Goal: Transaction & Acquisition: Purchase product/service

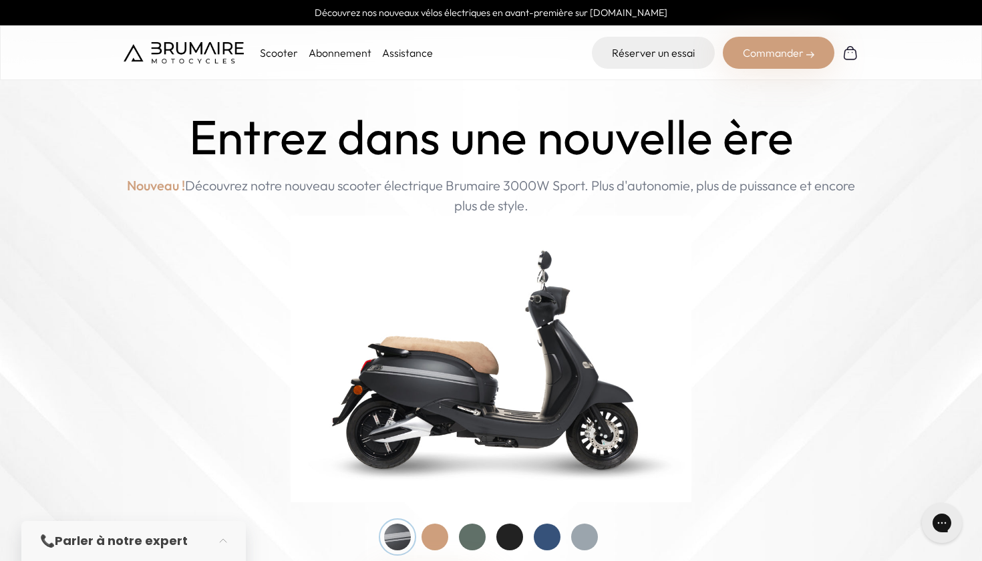
click at [282, 53] on p "Scooter" at bounding box center [279, 53] width 38 height 16
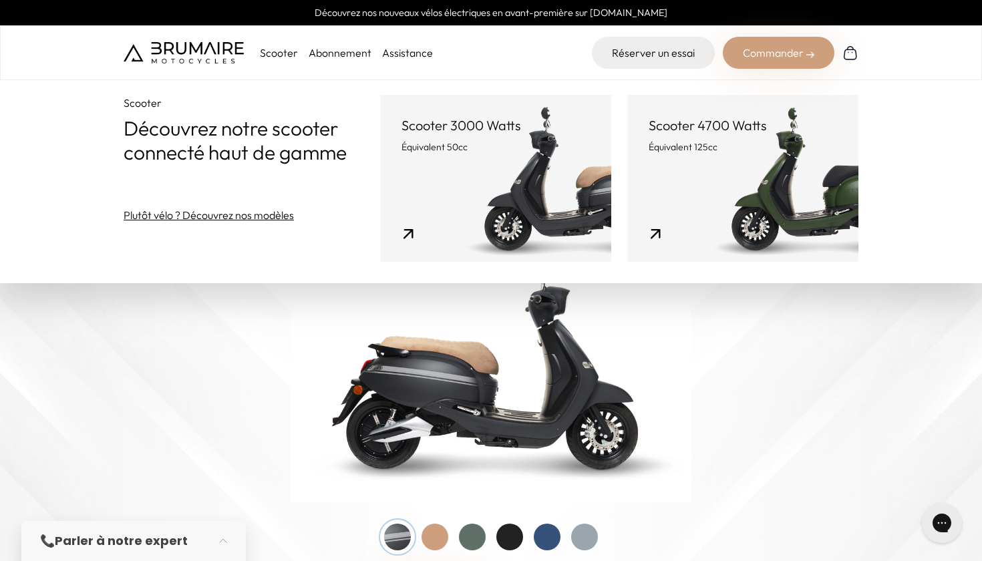
click at [664, 214] on link "Scooter 4700 Watts Équivalent 125cc" at bounding box center [742, 178] width 231 height 167
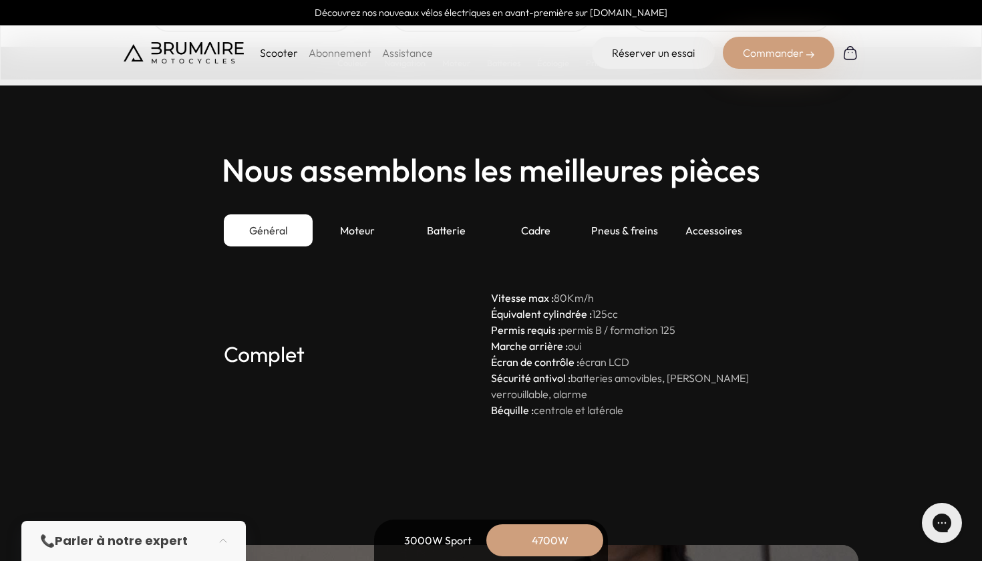
scroll to position [3730, 0]
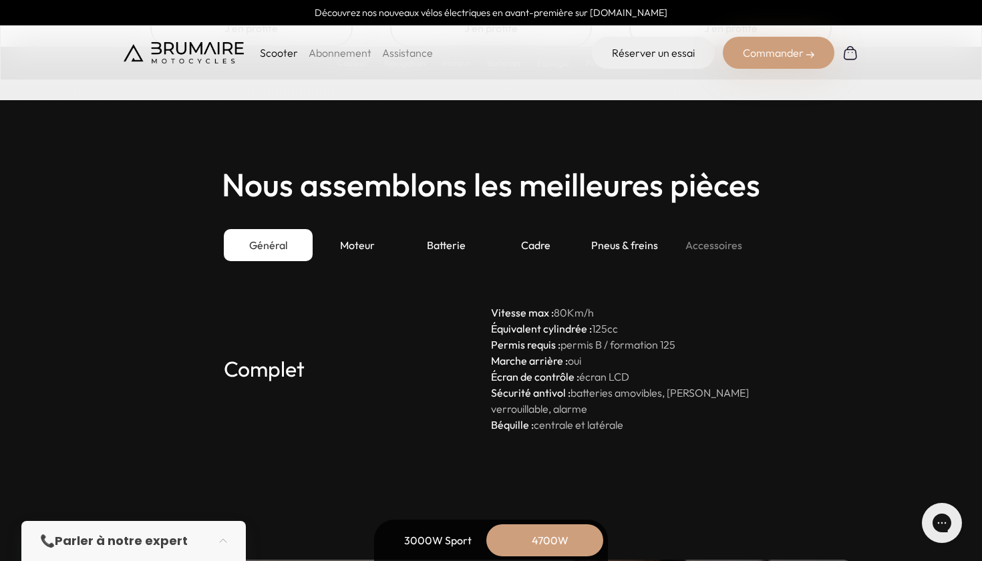
click at [695, 229] on div "Accessoires" at bounding box center [713, 245] width 89 height 32
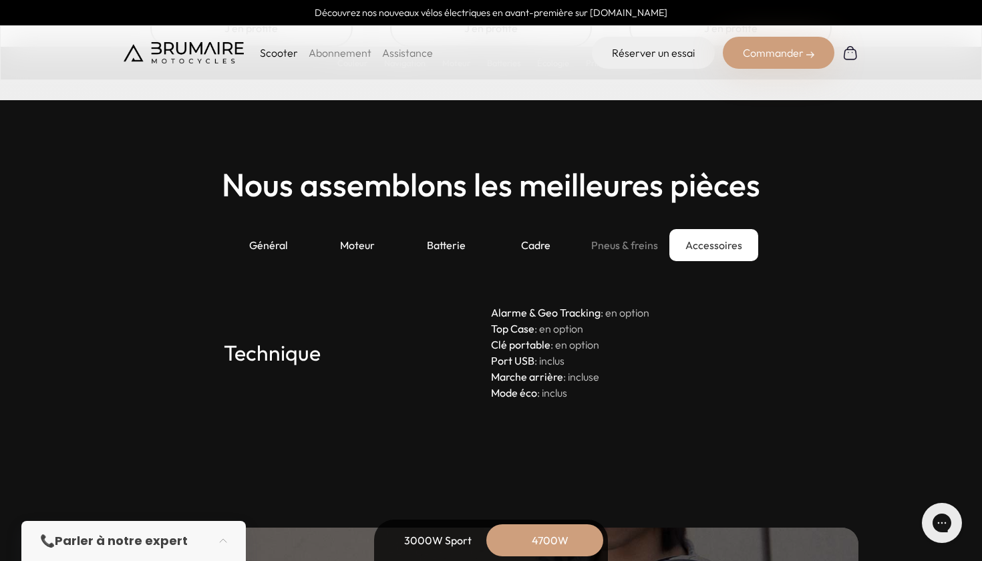
click at [660, 244] on div "Pneus & freins" at bounding box center [624, 245] width 89 height 32
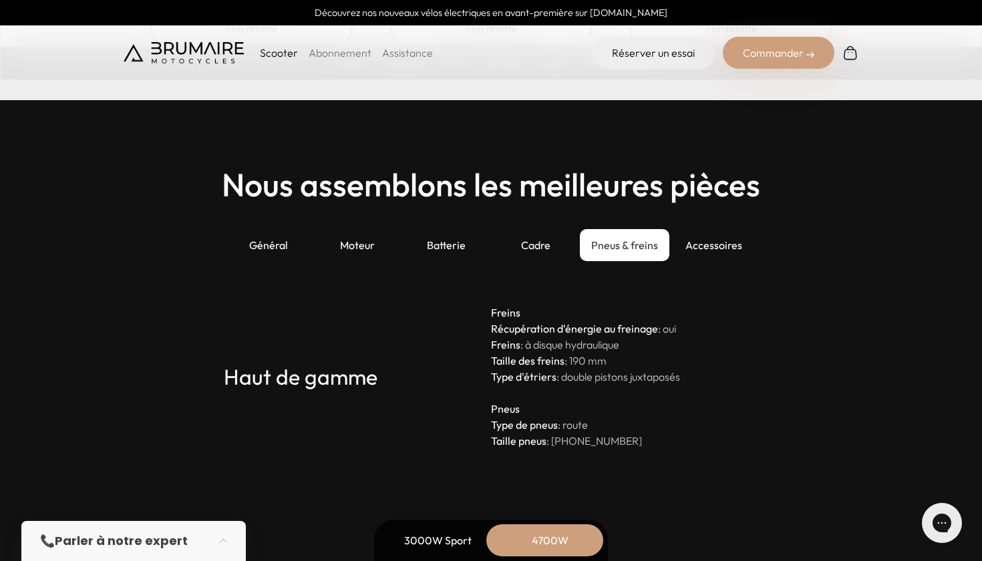
click at [540, 264] on div "Général Moteur Batterie Cadre Pneus & freins Accessoires" at bounding box center [491, 253] width 568 height 49
click at [541, 258] on div "Cadre" at bounding box center [535, 245] width 89 height 32
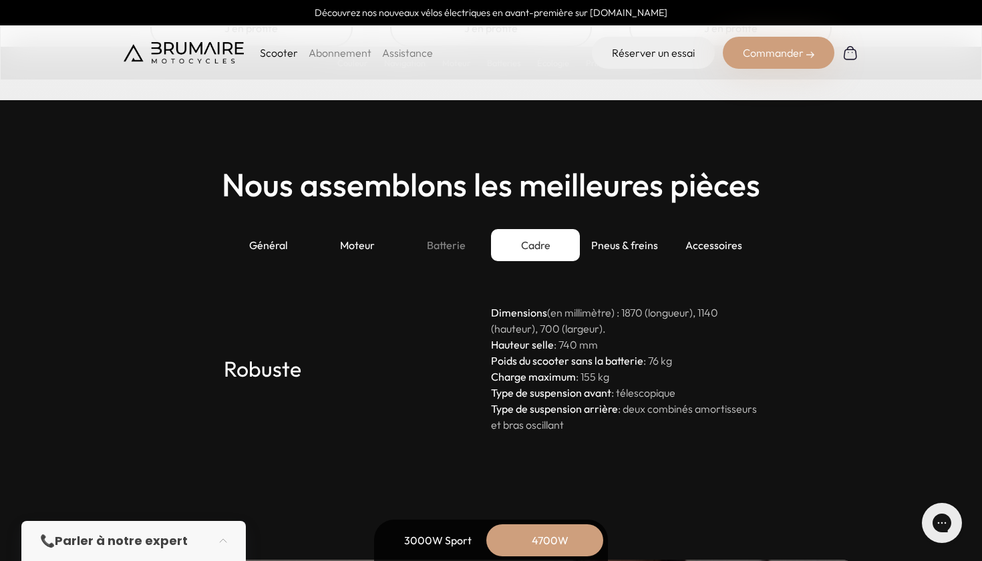
click at [451, 247] on div "Batterie" at bounding box center [446, 245] width 89 height 32
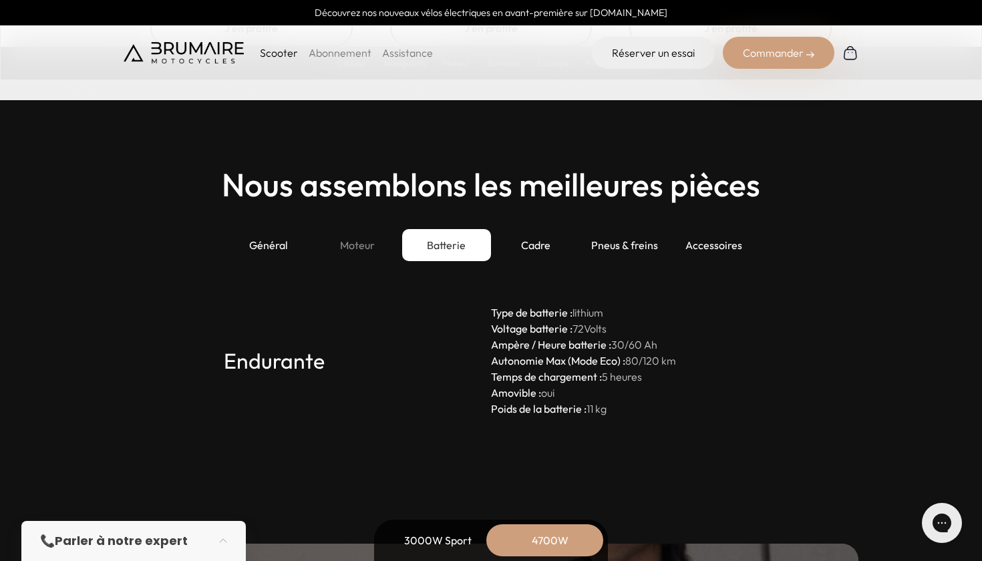
click at [362, 254] on div "Moteur" at bounding box center [357, 245] width 89 height 32
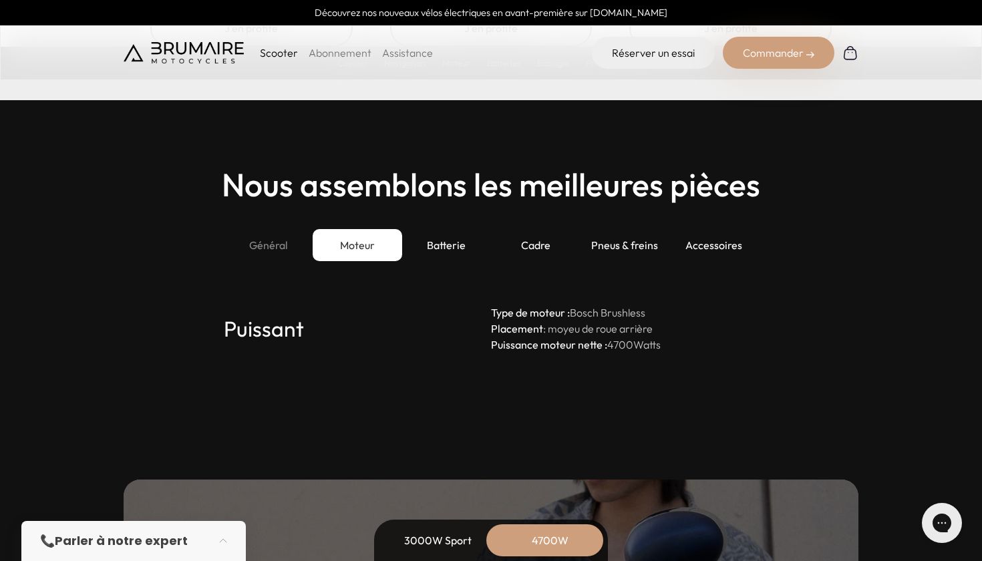
click at [269, 237] on div "Général" at bounding box center [268, 245] width 89 height 32
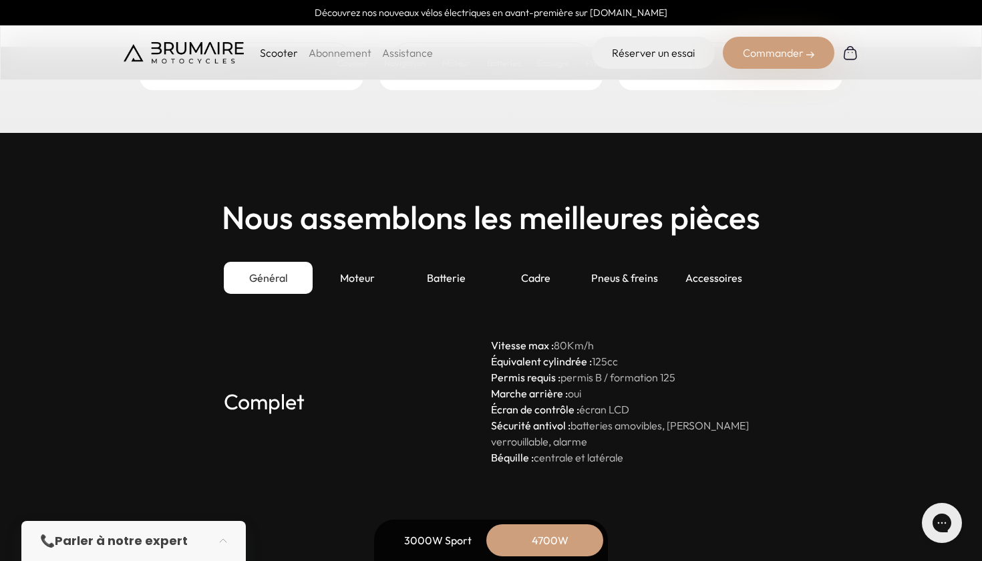
scroll to position [3700, 0]
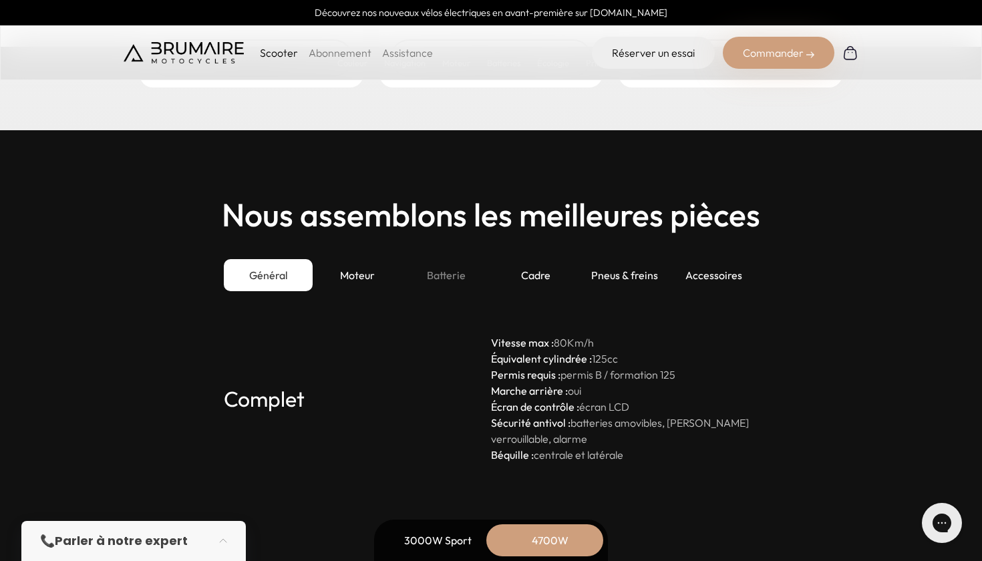
click at [427, 275] on div "Batterie" at bounding box center [446, 275] width 89 height 32
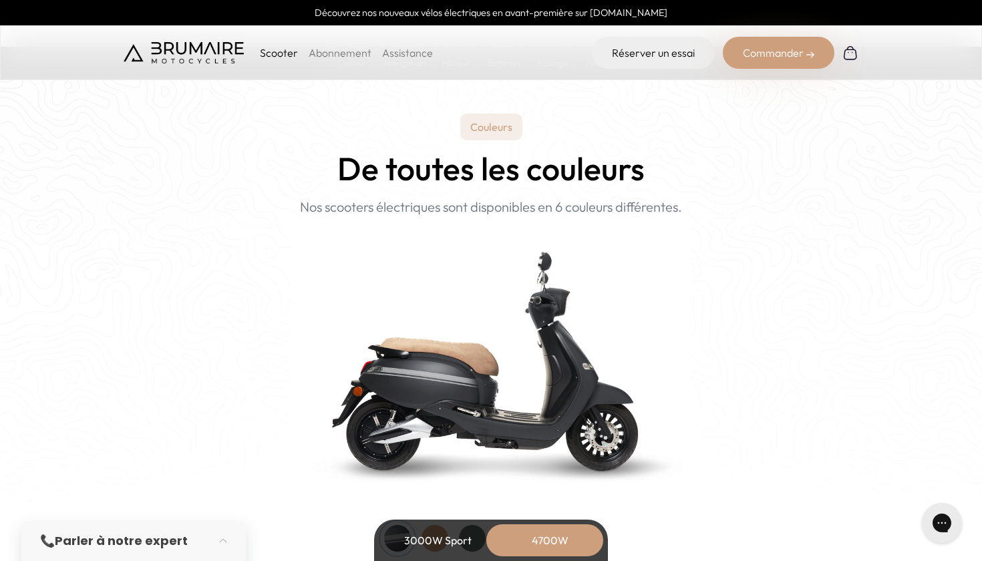
scroll to position [1382, 0]
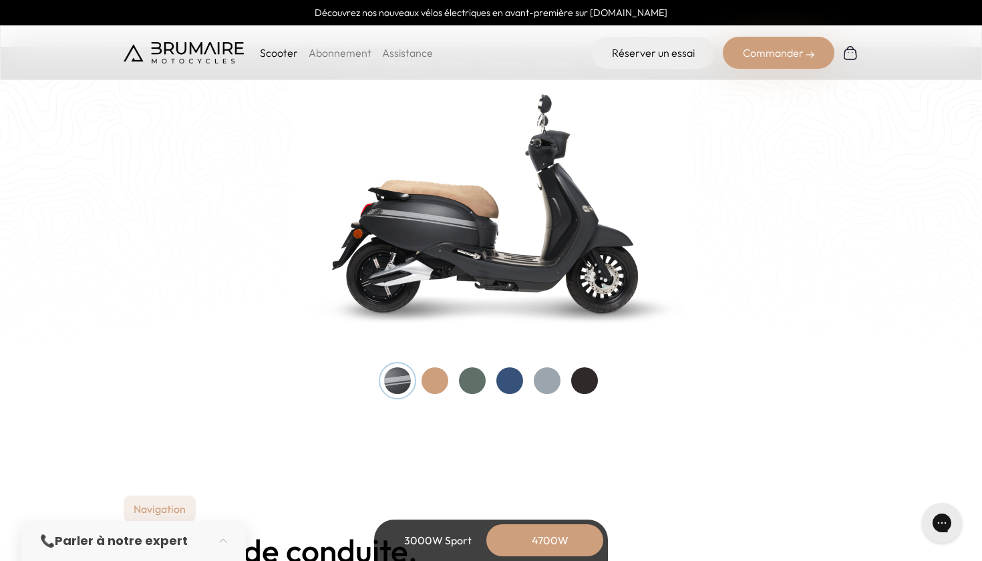
click at [503, 383] on div at bounding box center [509, 380] width 27 height 27
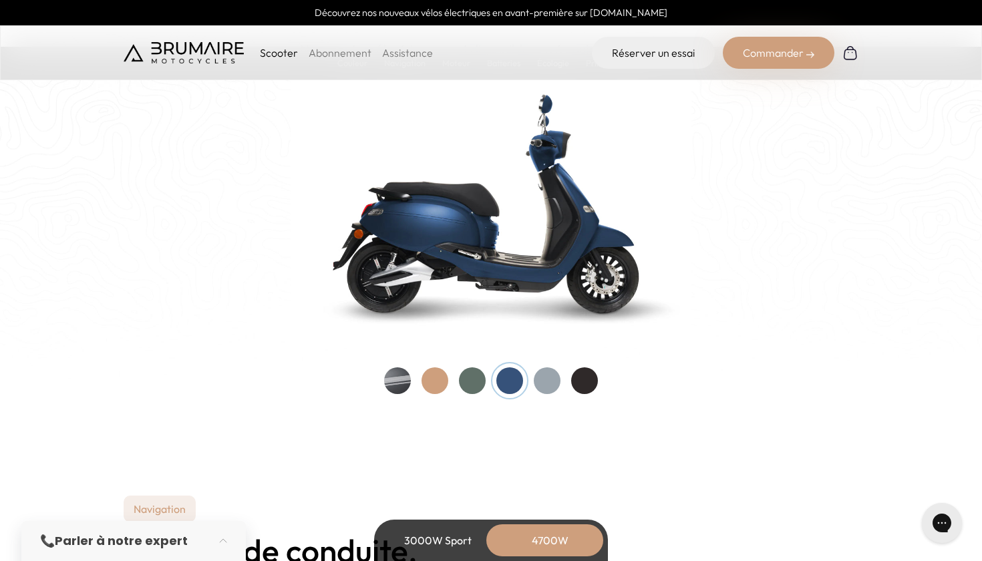
click at [469, 391] on div at bounding box center [472, 380] width 27 height 27
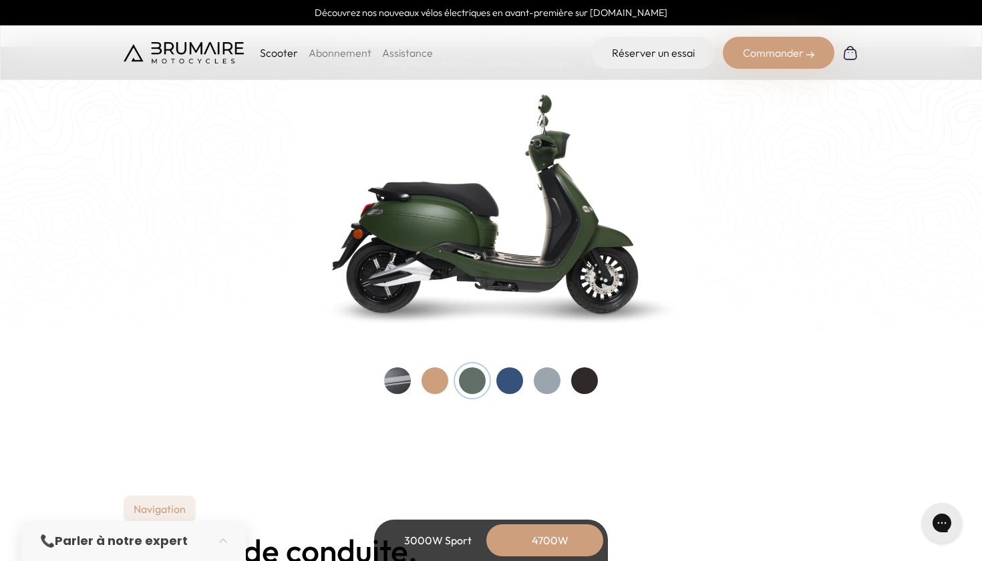
click at [451, 392] on div at bounding box center [491, 380] width 214 height 27
click at [442, 389] on div at bounding box center [434, 380] width 27 height 27
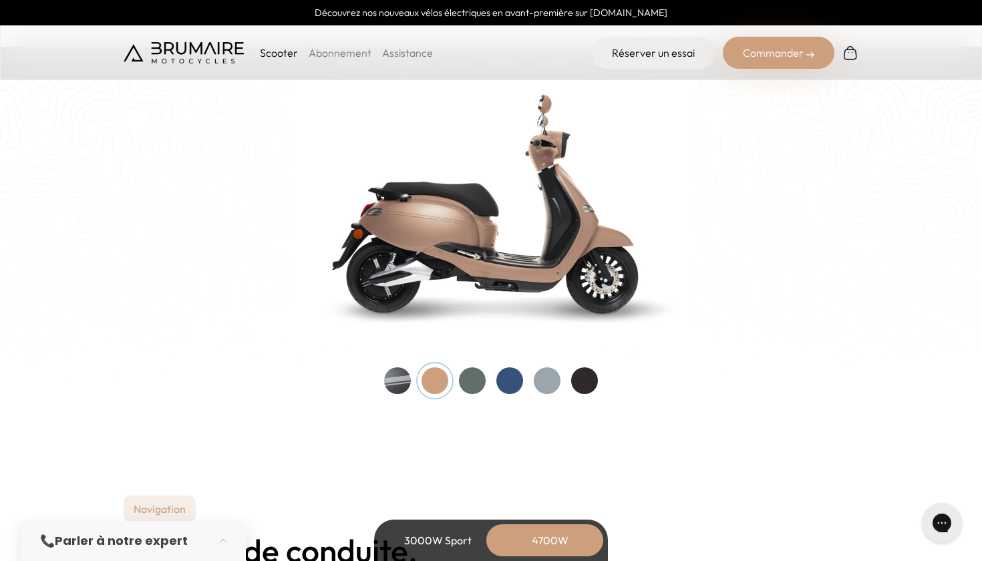
click at [564, 380] on div at bounding box center [491, 380] width 214 height 27
click at [590, 389] on div at bounding box center [584, 380] width 27 height 27
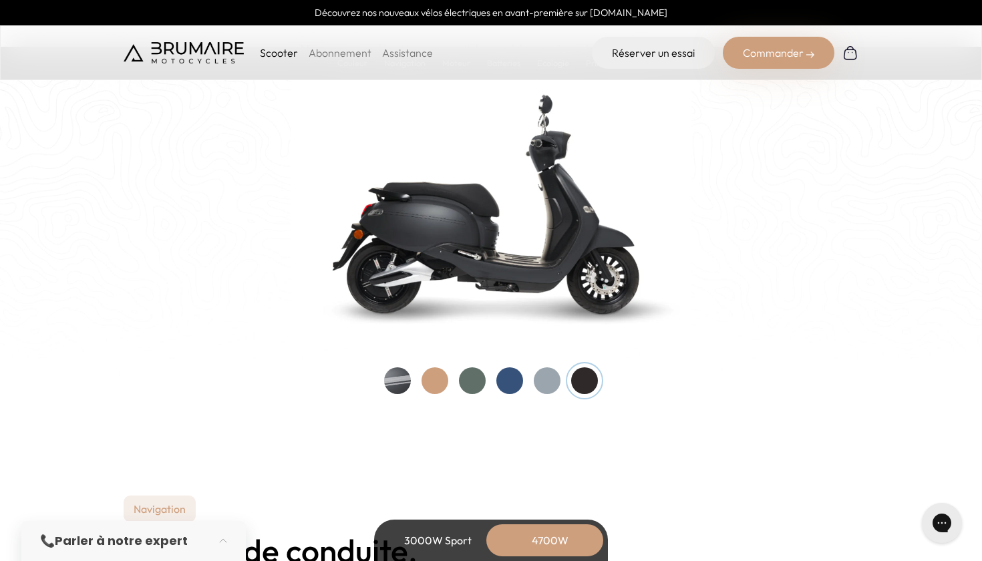
click at [438, 546] on div "3000W Sport" at bounding box center [437, 540] width 107 height 32
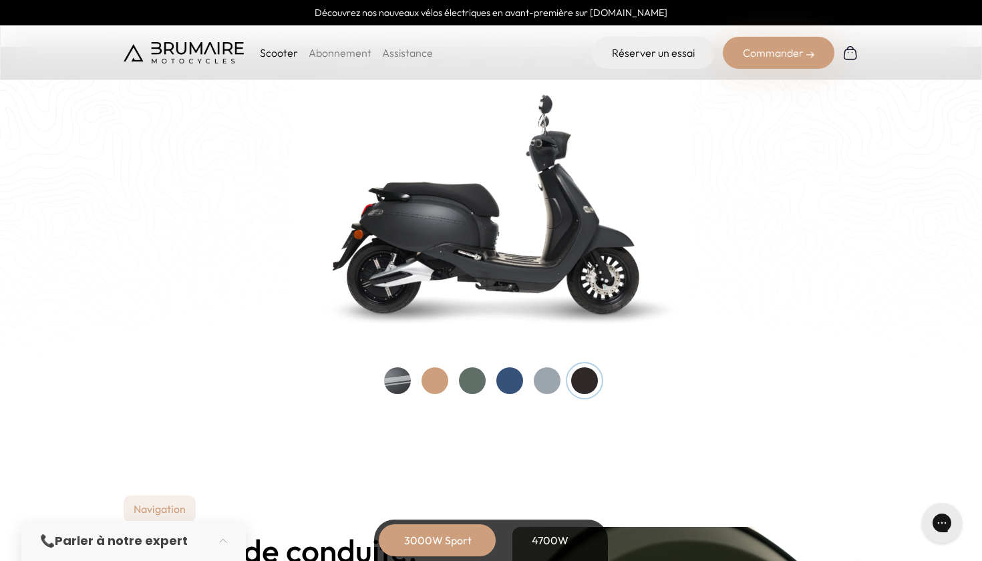
click at [554, 548] on div "4700W" at bounding box center [549, 540] width 107 height 32
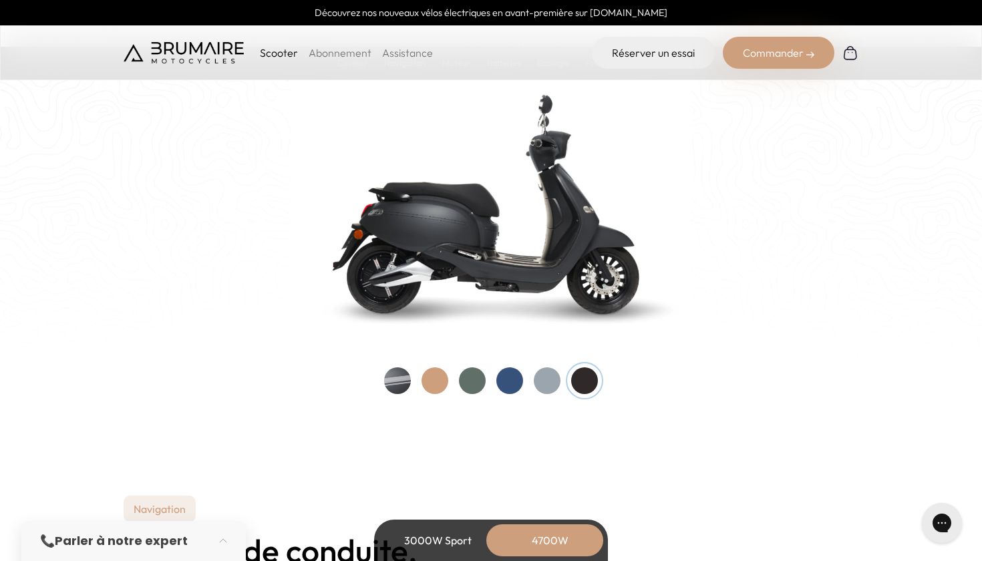
click at [381, 380] on div "Couleurs De toutes les couleurs Nouveau ! Nos scooters électriques sont disponi…" at bounding box center [491, 175] width 735 height 438
click at [421, 383] on div at bounding box center [434, 380] width 27 height 27
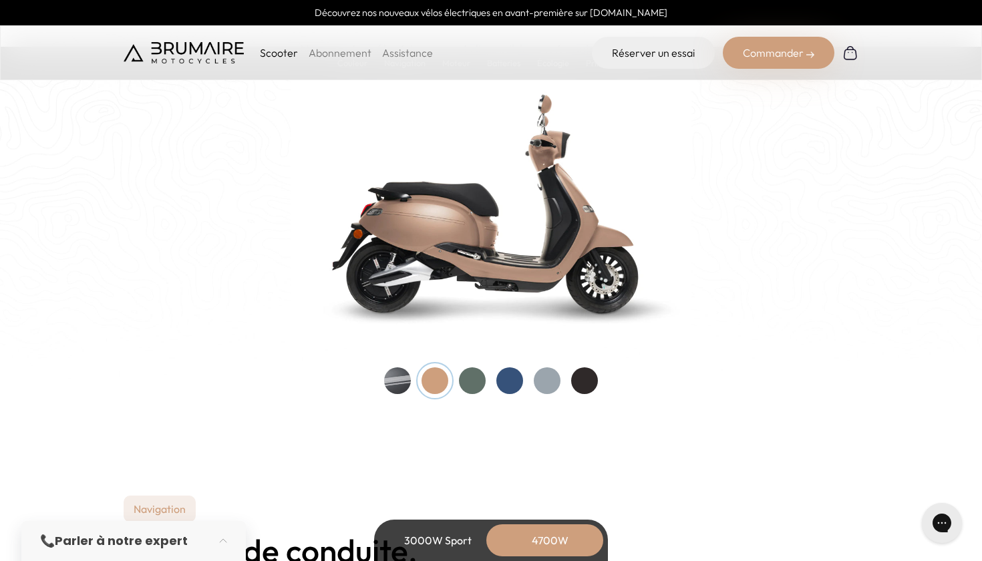
click at [482, 381] on div at bounding box center [472, 380] width 27 height 27
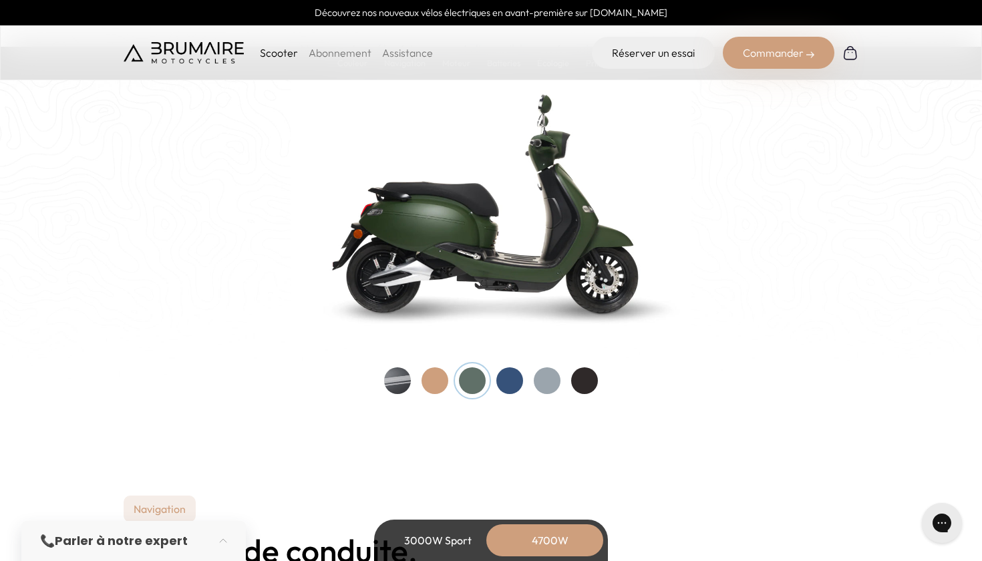
click at [516, 377] on div at bounding box center [509, 380] width 27 height 27
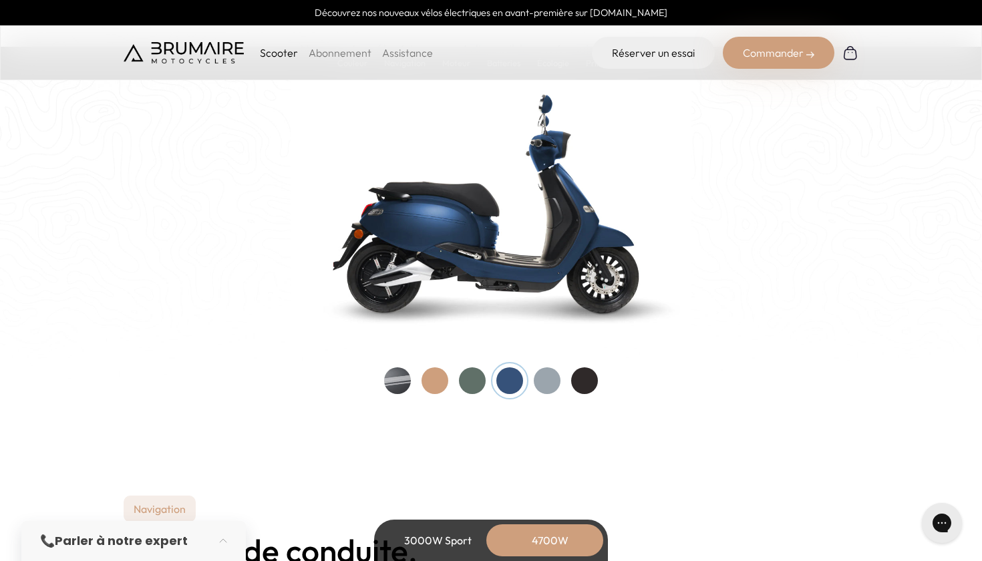
click at [550, 385] on div at bounding box center [547, 380] width 27 height 27
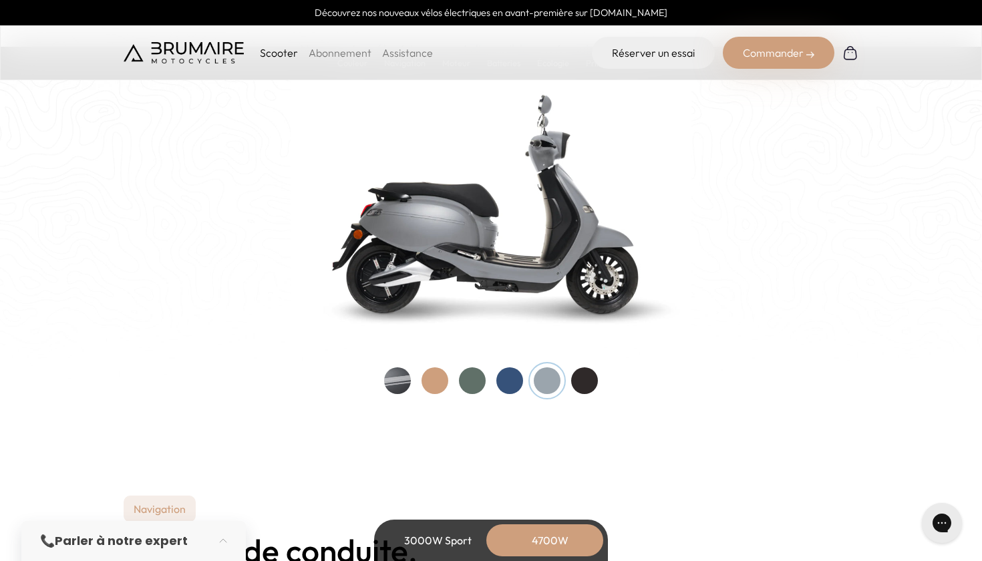
click at [591, 386] on div at bounding box center [584, 380] width 27 height 27
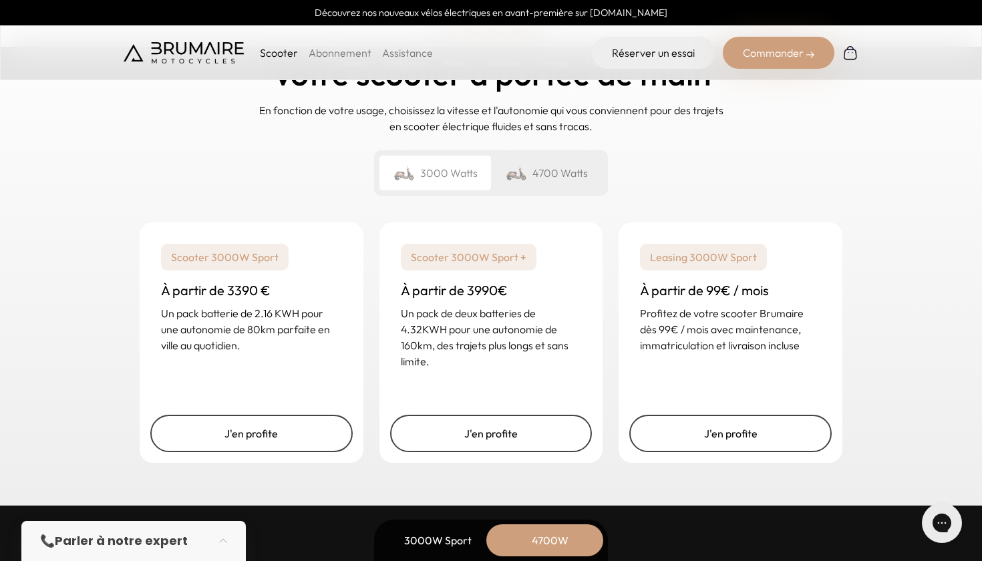
scroll to position [3324, 0]
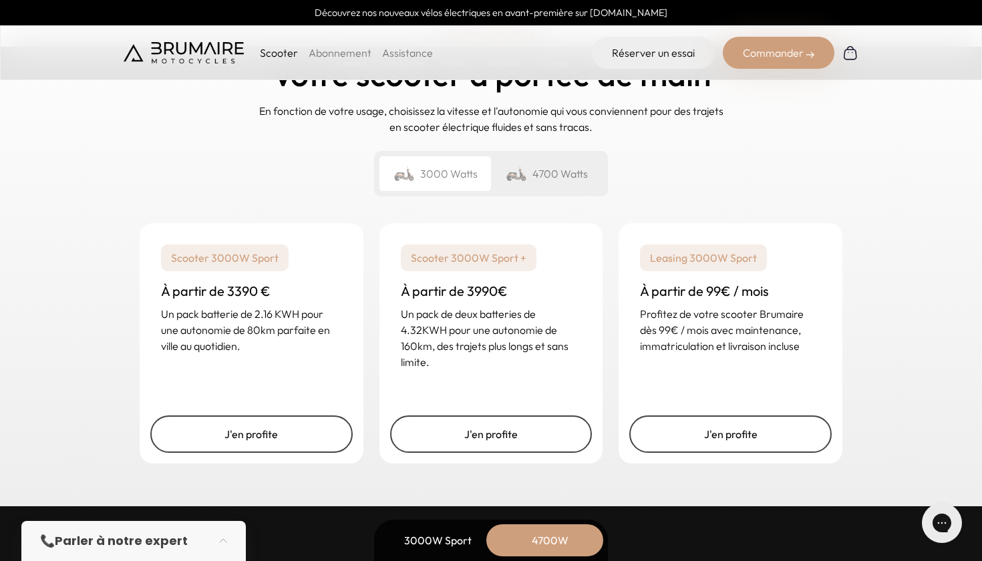
click at [421, 359] on p "Un pack de deux batteries de 4.32KWH pour une autonomie de 160km, des trajets p…" at bounding box center [491, 338] width 181 height 64
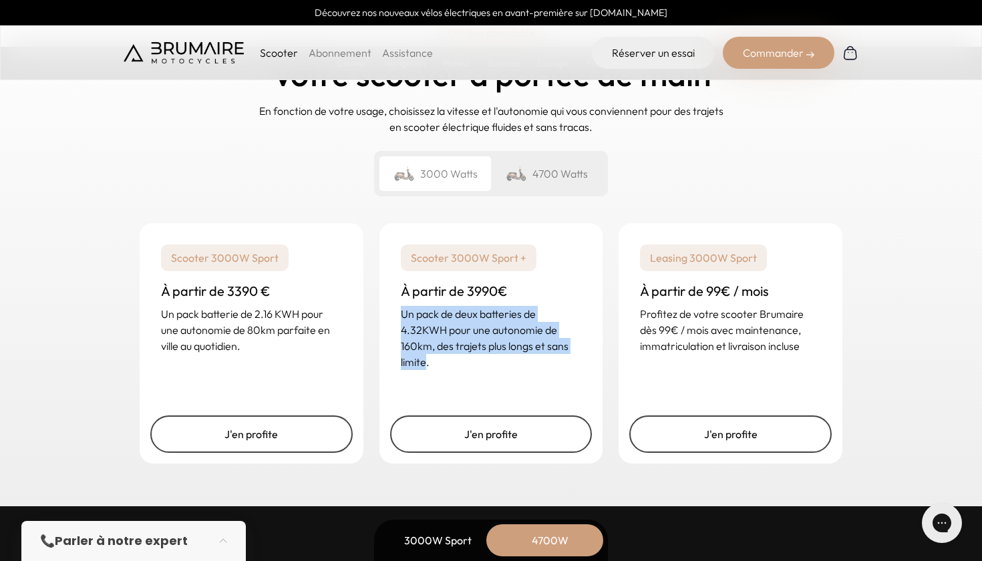
drag, startPoint x: 421, startPoint y: 359, endPoint x: 397, endPoint y: 318, distance: 47.5
click at [397, 318] on div "Scooter 3000W Sport + À partir de 3990€ Un pack de deux batteries de 4.32KWH po…" at bounding box center [491, 307] width 224 height 168
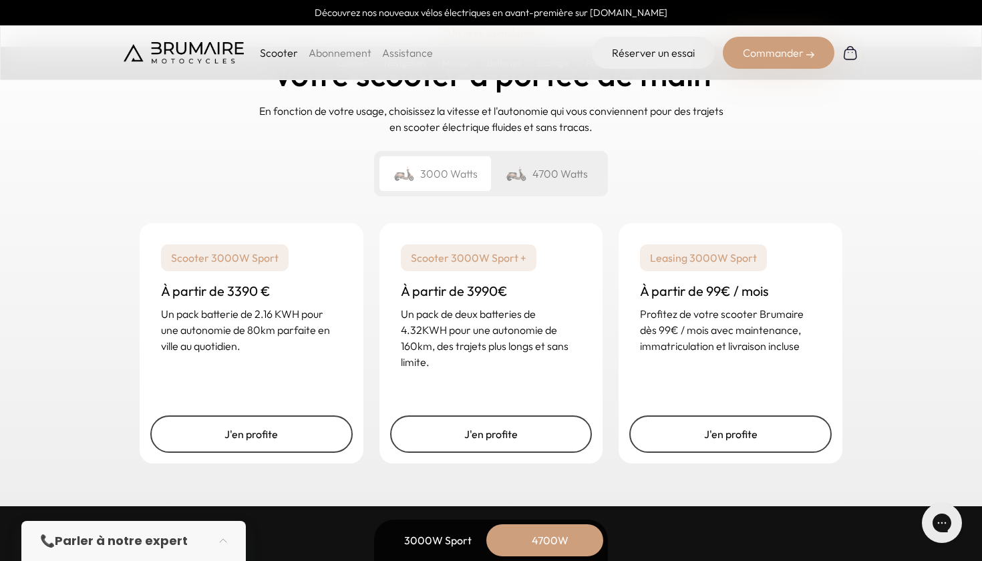
click at [592, 181] on div "4700 Watts" at bounding box center [547, 173] width 112 height 35
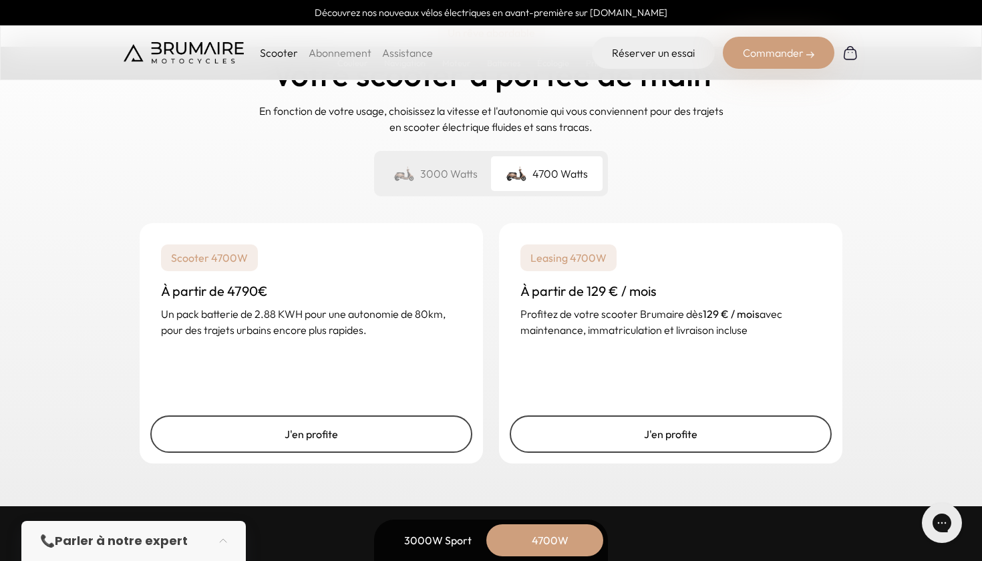
click at [712, 311] on strong "129 € / mois" at bounding box center [731, 313] width 57 height 13
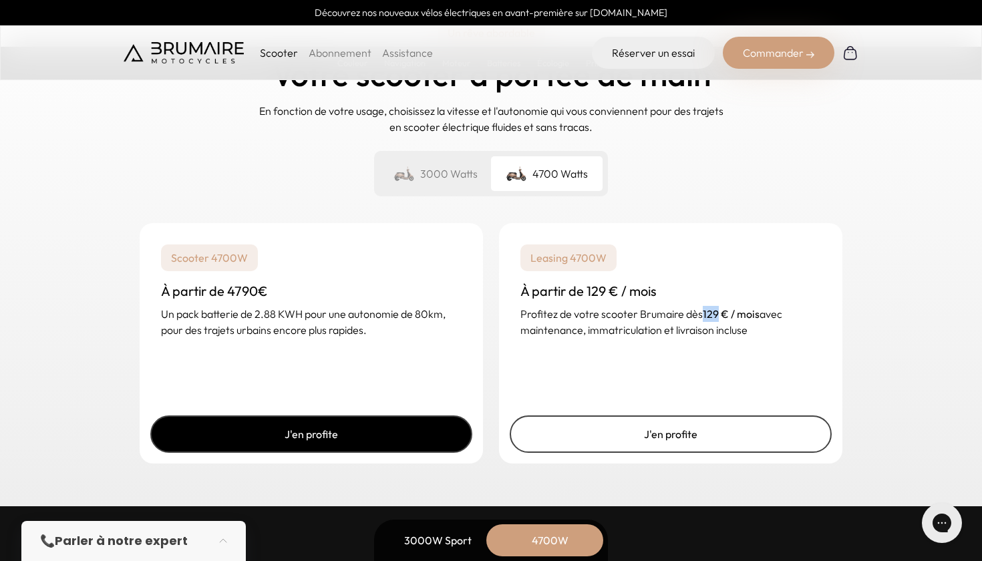
click at [394, 440] on link "J'en profite" at bounding box center [311, 433] width 322 height 37
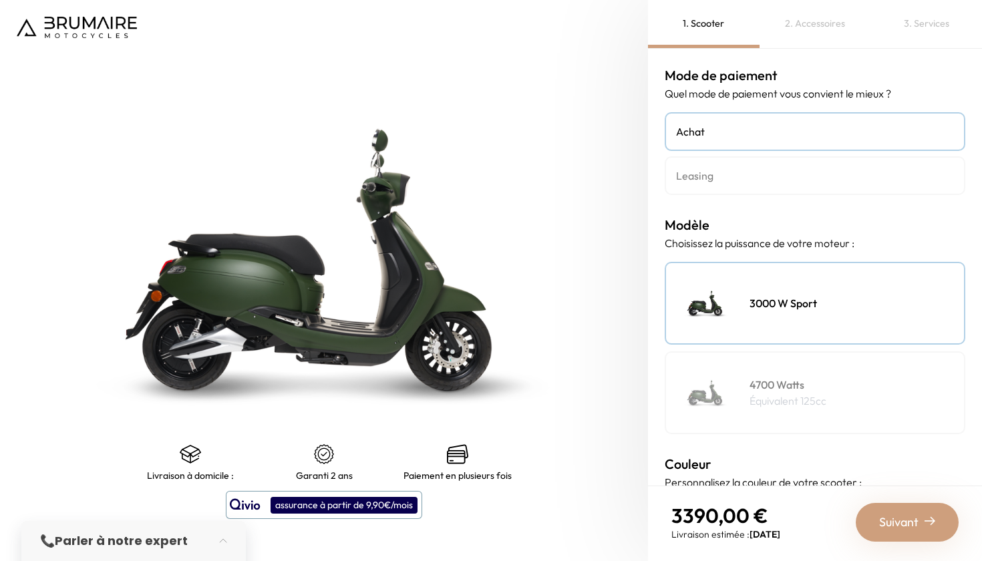
click at [830, 401] on div "4700 Watts Équivalent 125cc" at bounding box center [814, 392] width 301 height 83
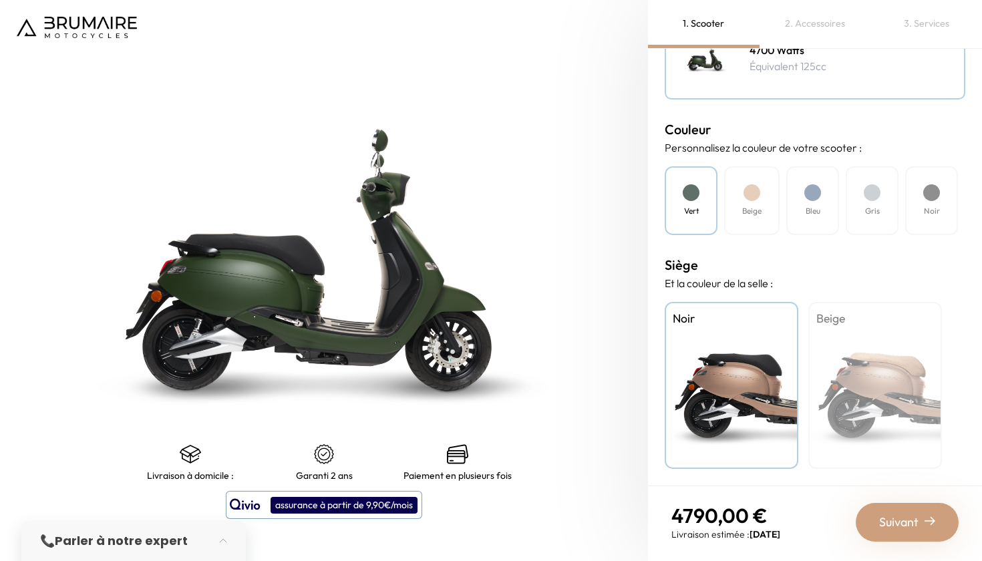
scroll to position [335, 0]
click at [841, 356] on div "Beige" at bounding box center [875, 385] width 134 height 167
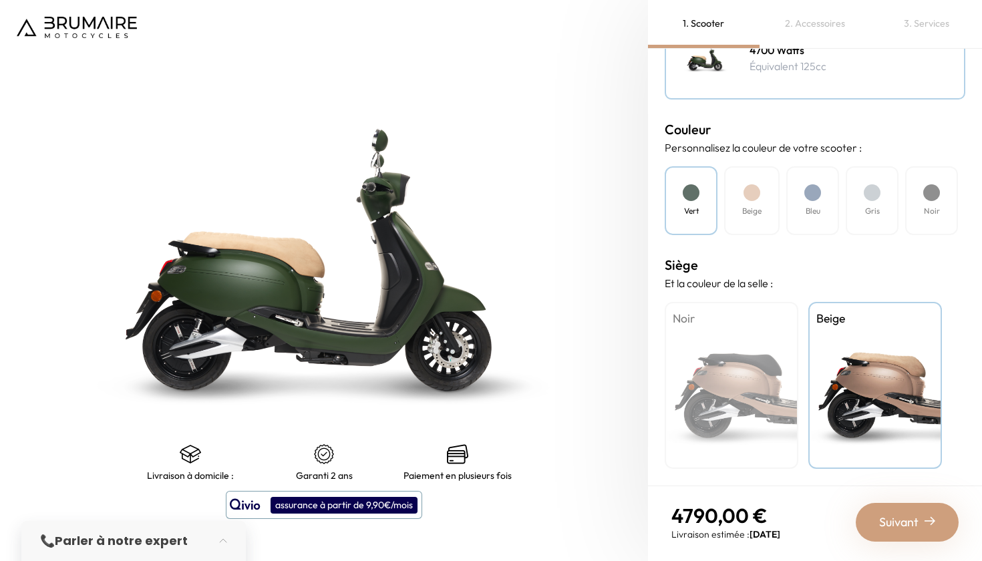
click at [724, 380] on div "Noir" at bounding box center [731, 385] width 134 height 167
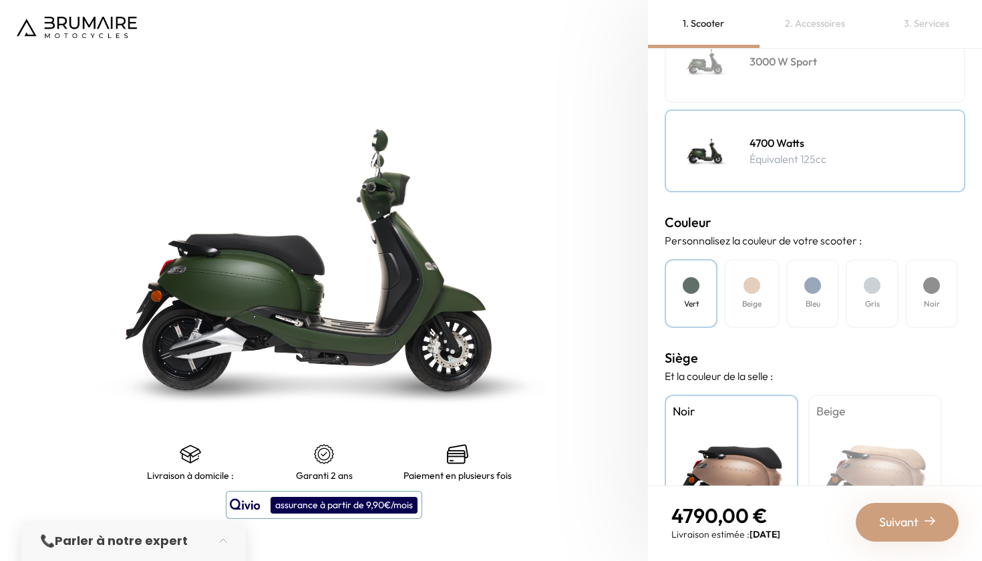
scroll to position [236, 0]
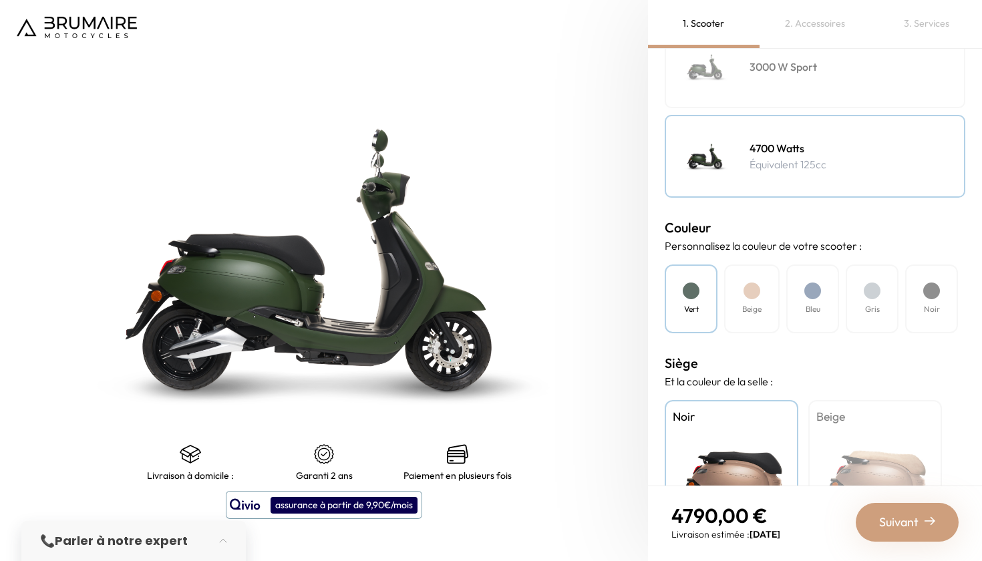
click at [769, 303] on div "Beige" at bounding box center [751, 298] width 55 height 69
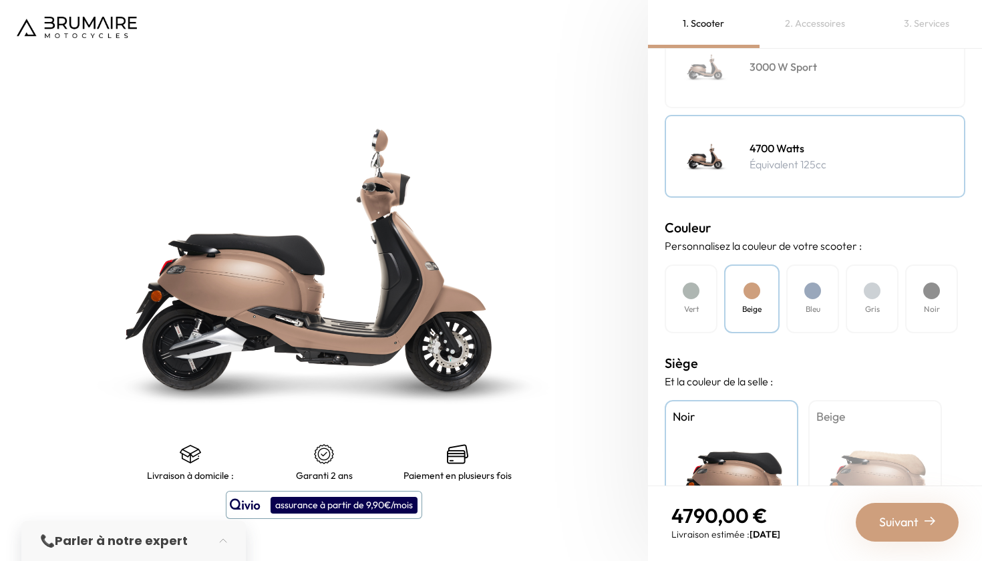
click at [817, 310] on h4 "Bleu" at bounding box center [812, 309] width 15 height 12
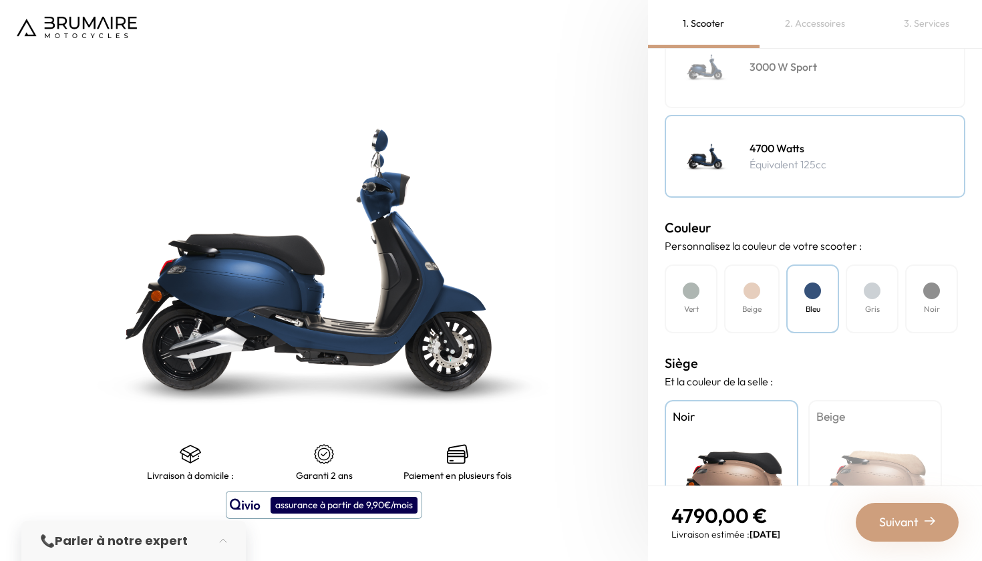
click at [859, 296] on div "Gris" at bounding box center [871, 298] width 53 height 69
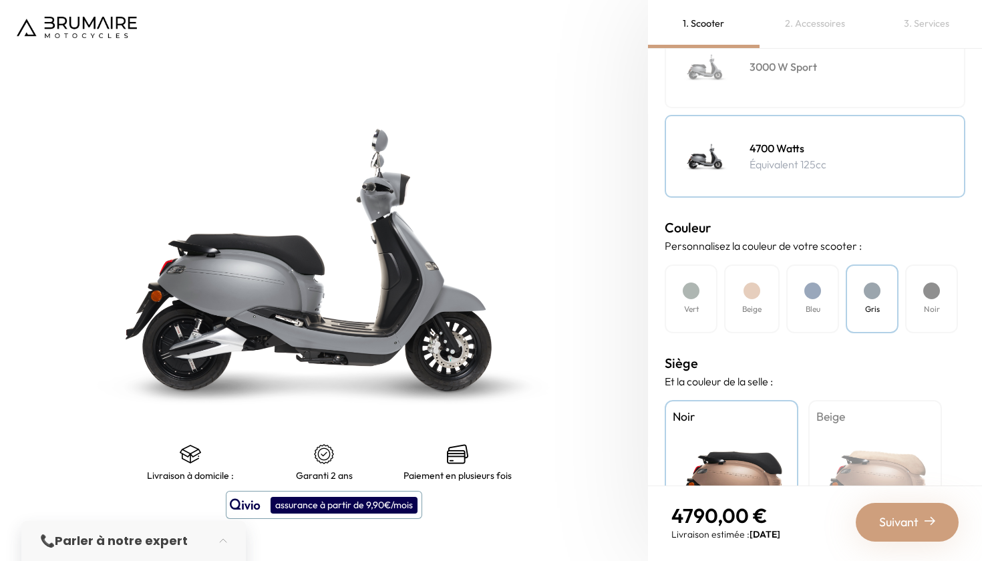
click at [919, 307] on div "Noir" at bounding box center [931, 298] width 53 height 69
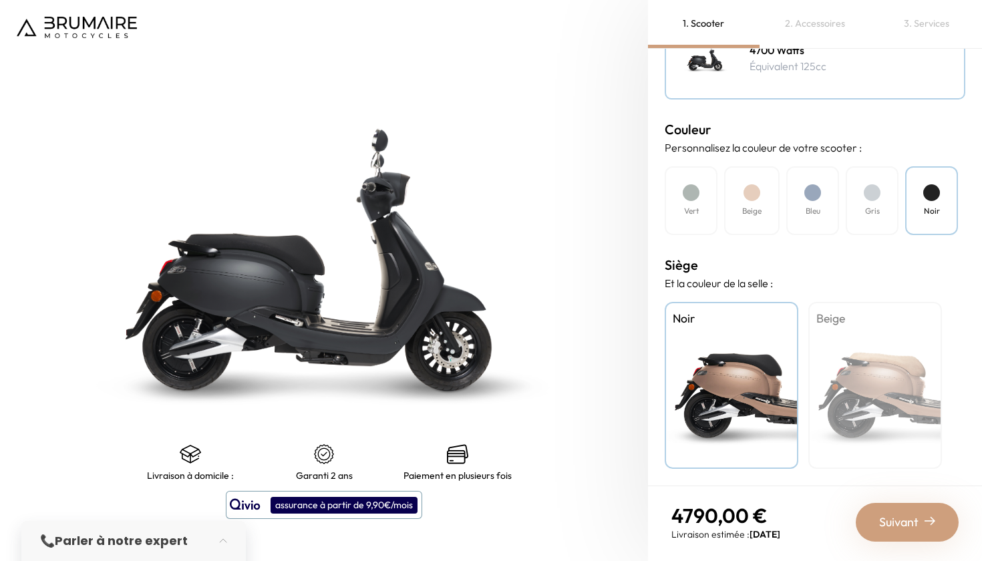
scroll to position [0, 0]
click at [936, 531] on div "Suivant" at bounding box center [906, 522] width 103 height 39
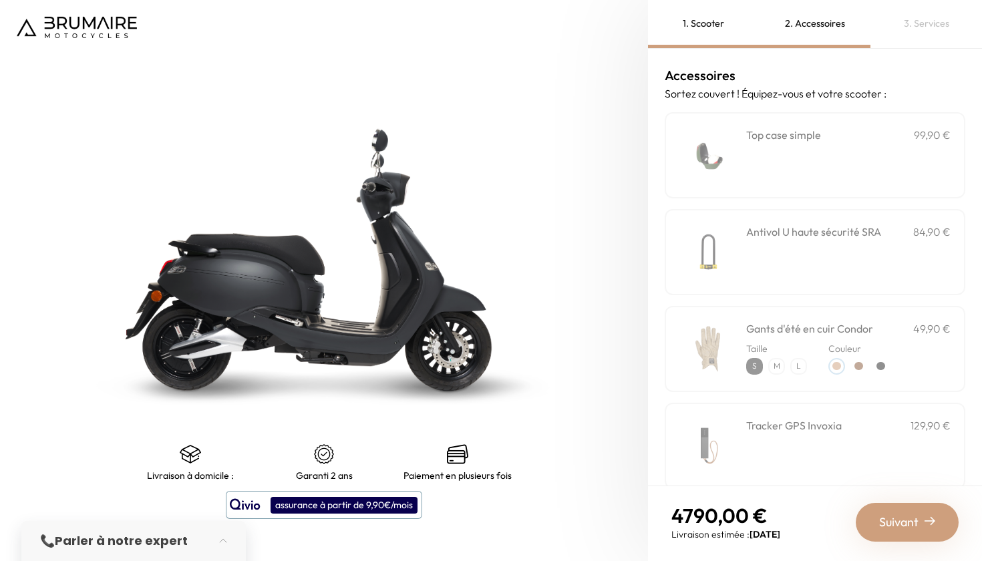
click at [736, 170] on img at bounding box center [707, 155] width 57 height 57
click at [854, 168] on div "**********" at bounding box center [814, 155] width 301 height 86
click at [736, 182] on img at bounding box center [707, 155] width 57 height 57
